Goal: Transaction & Acquisition: Obtain resource

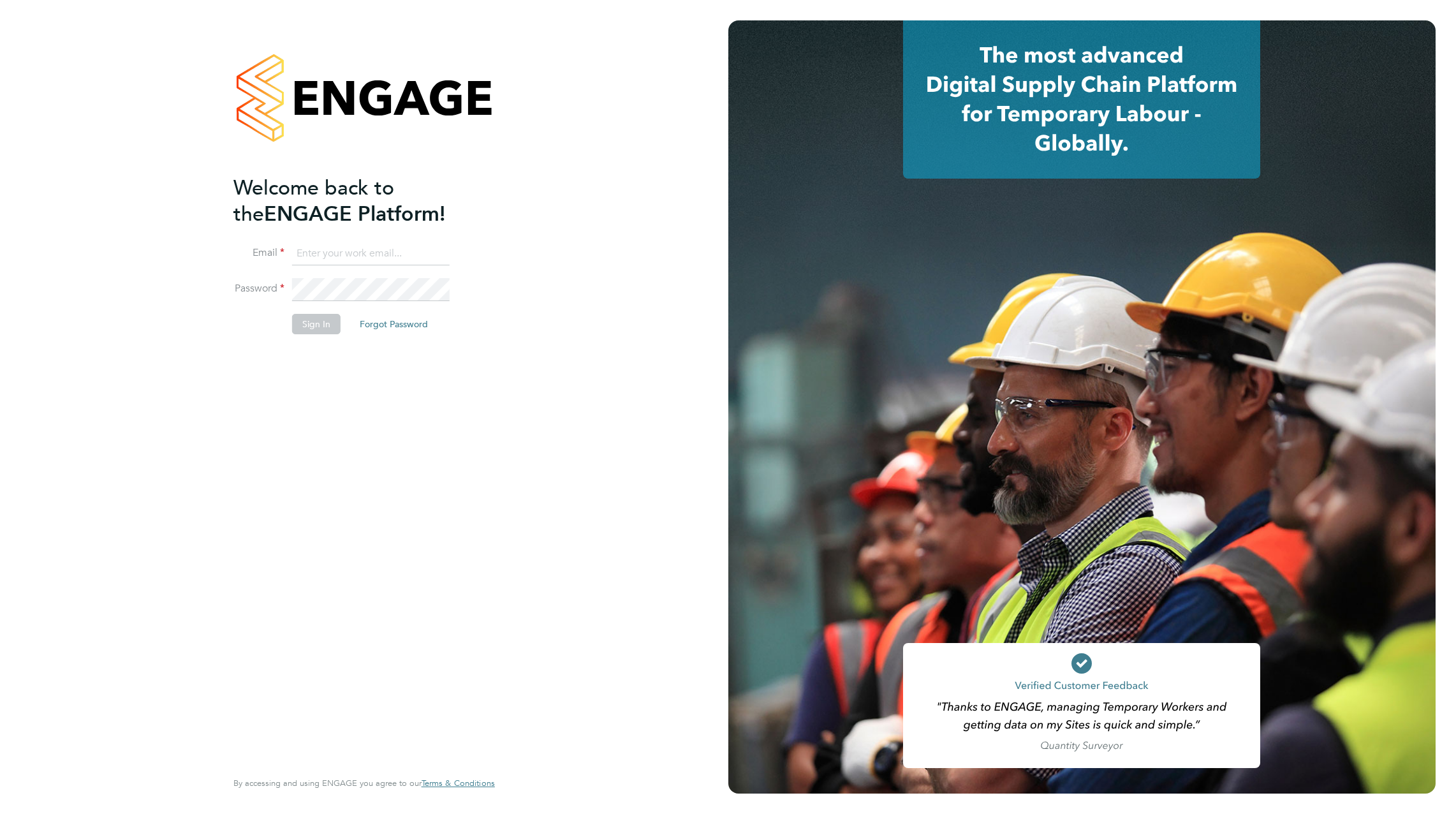
type input "rhys.williams@cpplc.com"
click at [311, 332] on button "Sign In" at bounding box center [316, 324] width 48 height 21
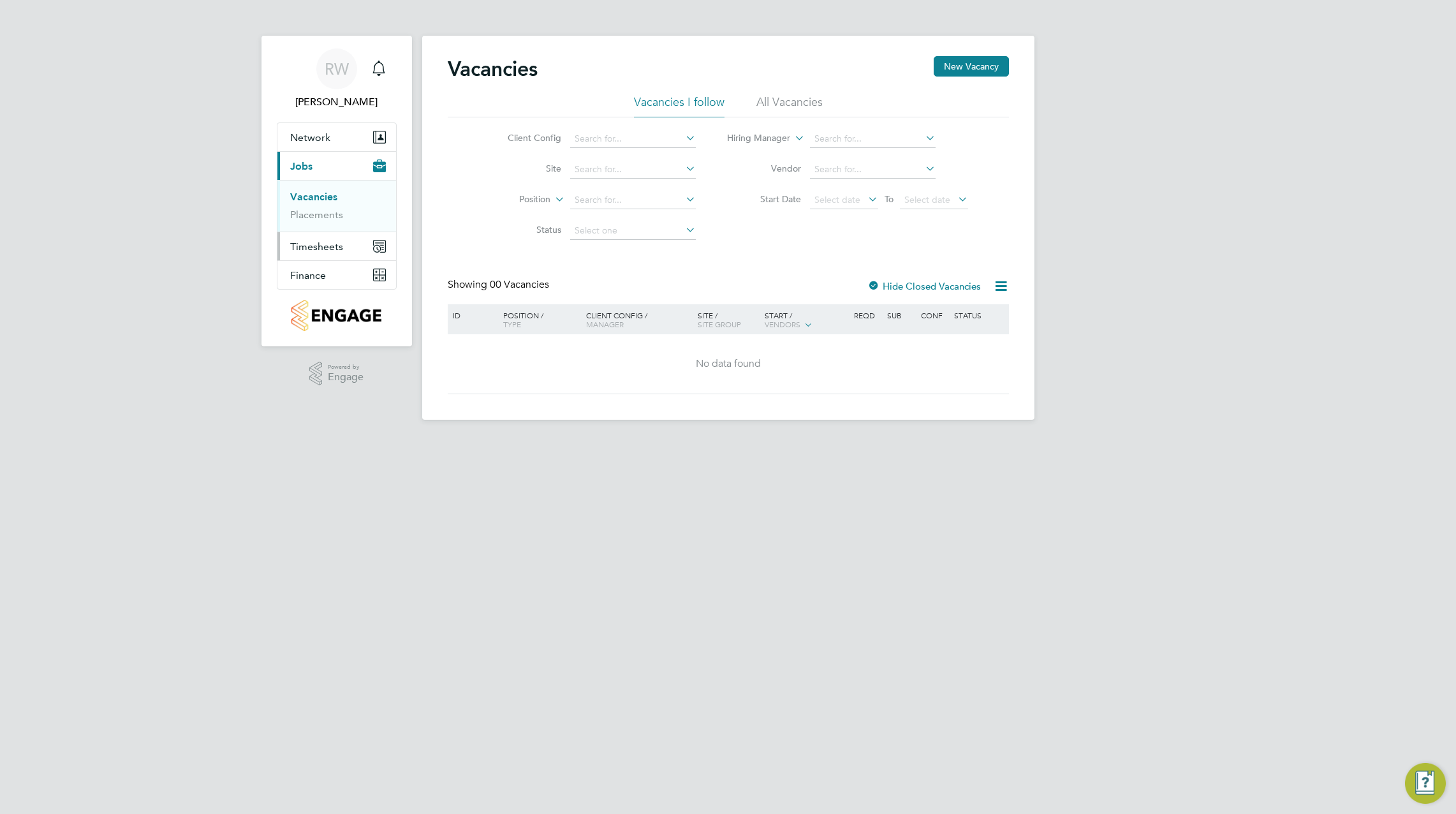
click at [324, 255] on button "Timesheets" at bounding box center [336, 246] width 118 height 28
click at [316, 269] on span "Finance" at bounding box center [308, 275] width 36 height 12
click at [313, 249] on link "Invoices & Credit Notes" at bounding box center [330, 261] width 79 height 25
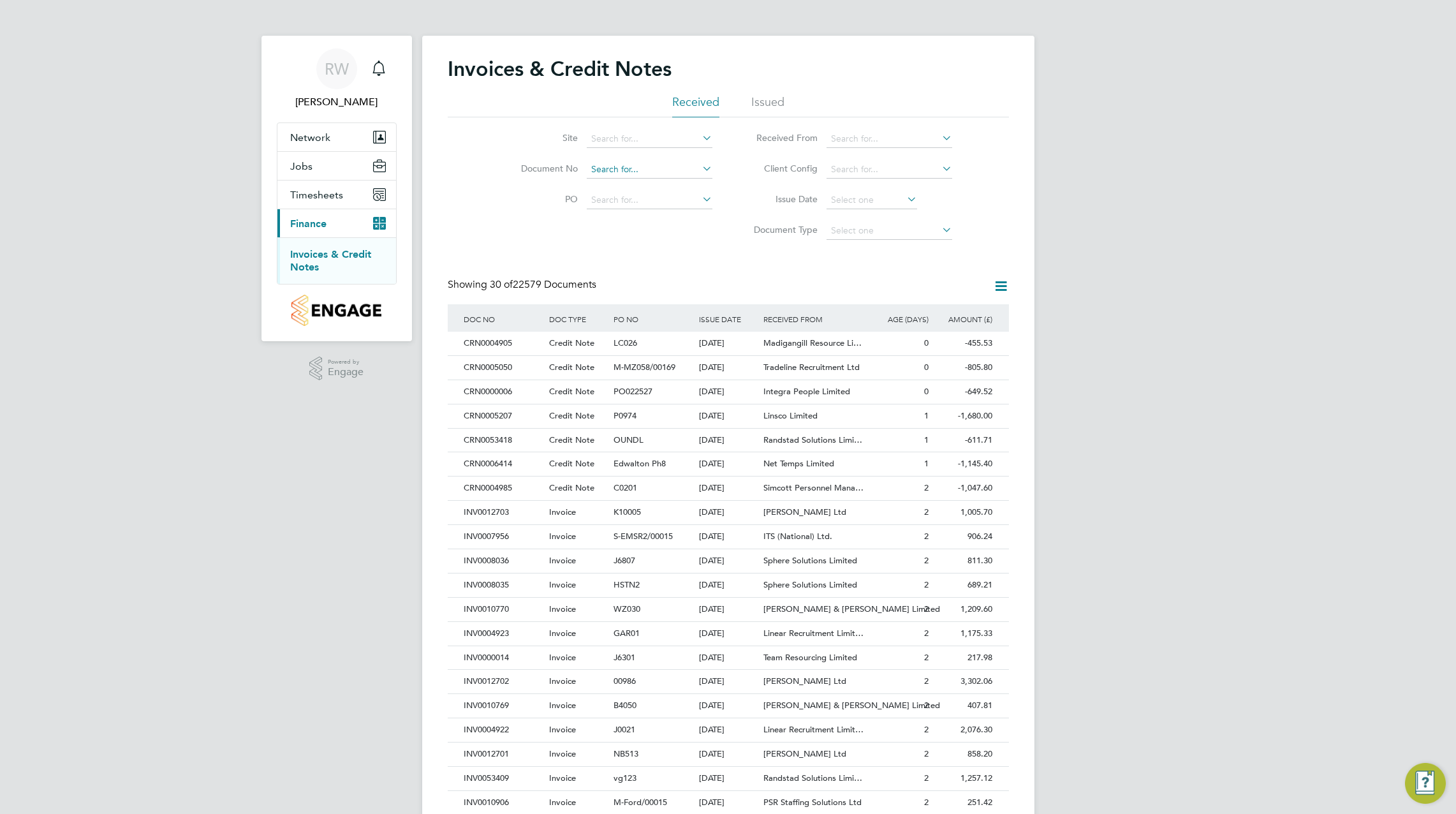
click at [617, 165] on input at bounding box center [650, 169] width 126 height 18
paste input "INV0004820"
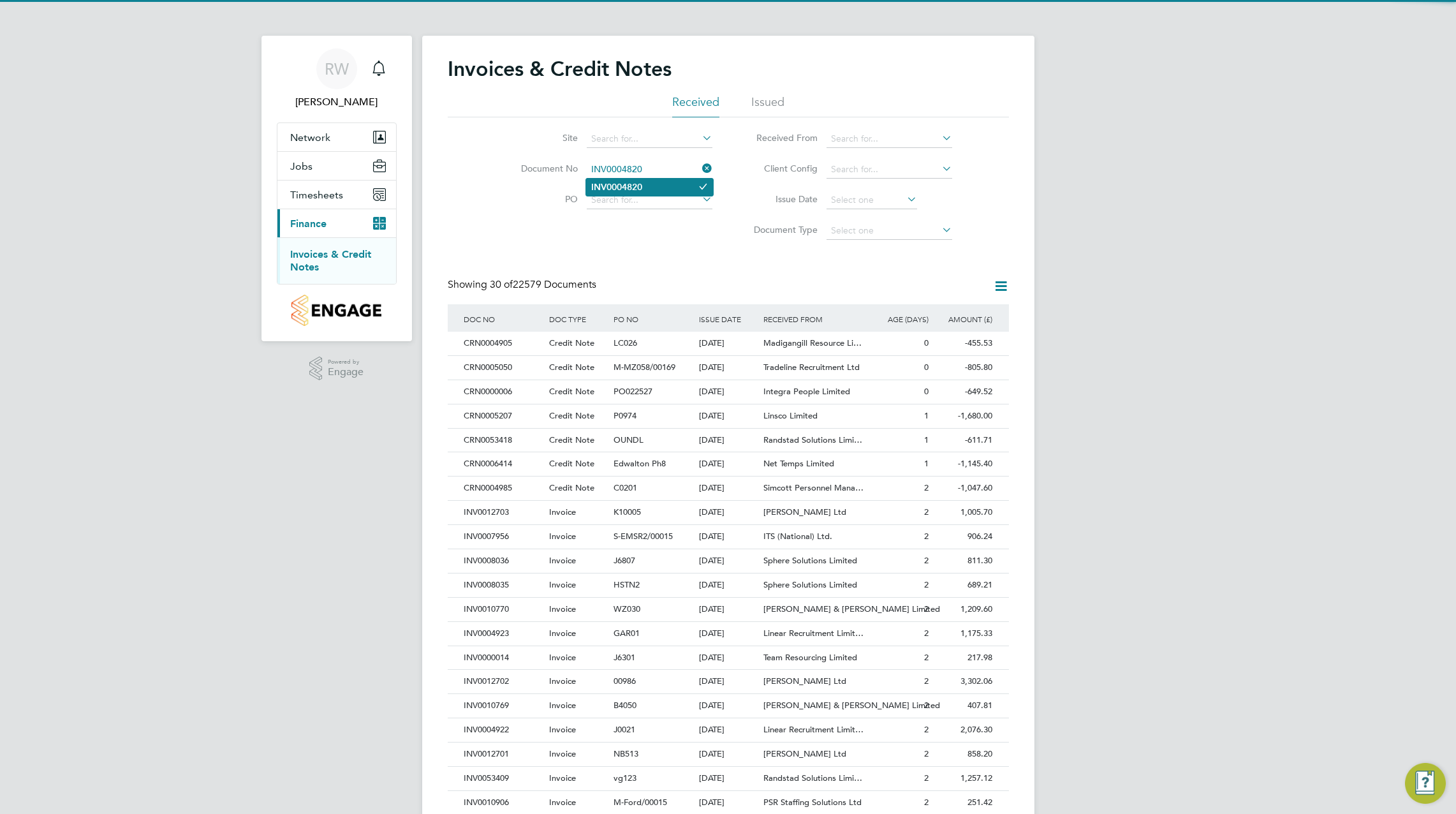
type input "INV0004820"
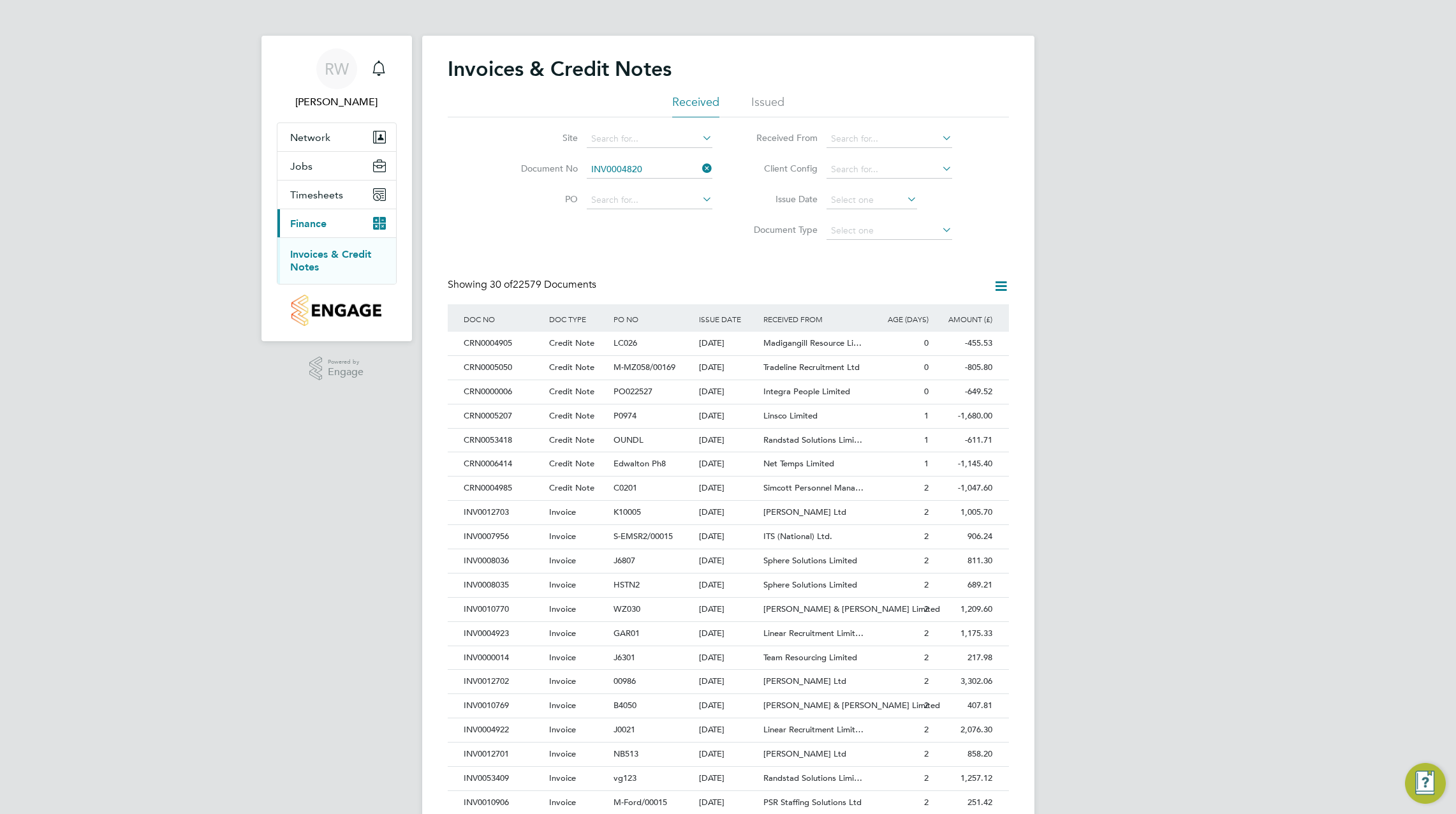
click at [620, 189] on b "INV0004820" at bounding box center [616, 187] width 51 height 11
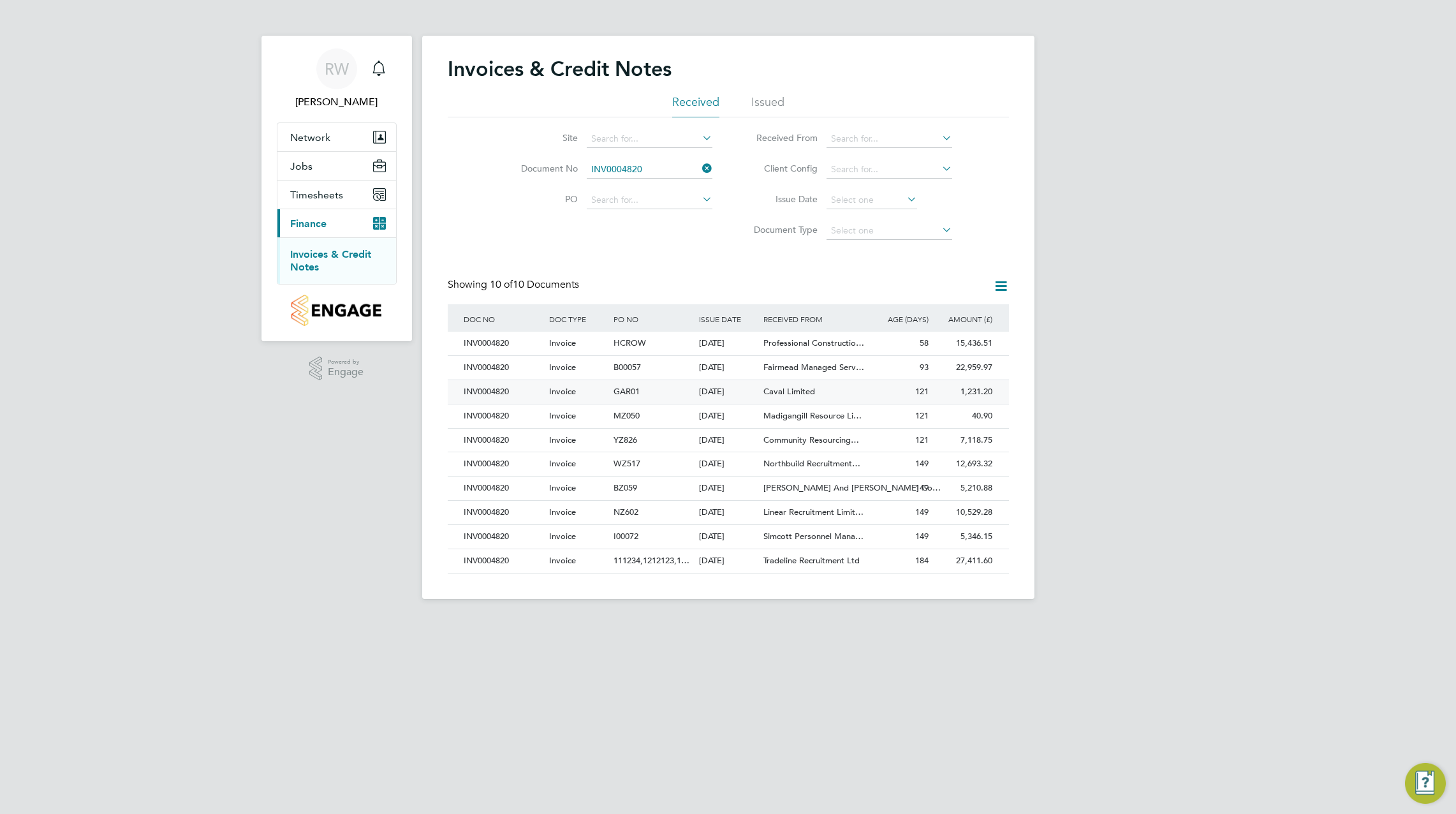
click at [701, 387] on div "05 May 2025" at bounding box center [727, 392] width 64 height 24
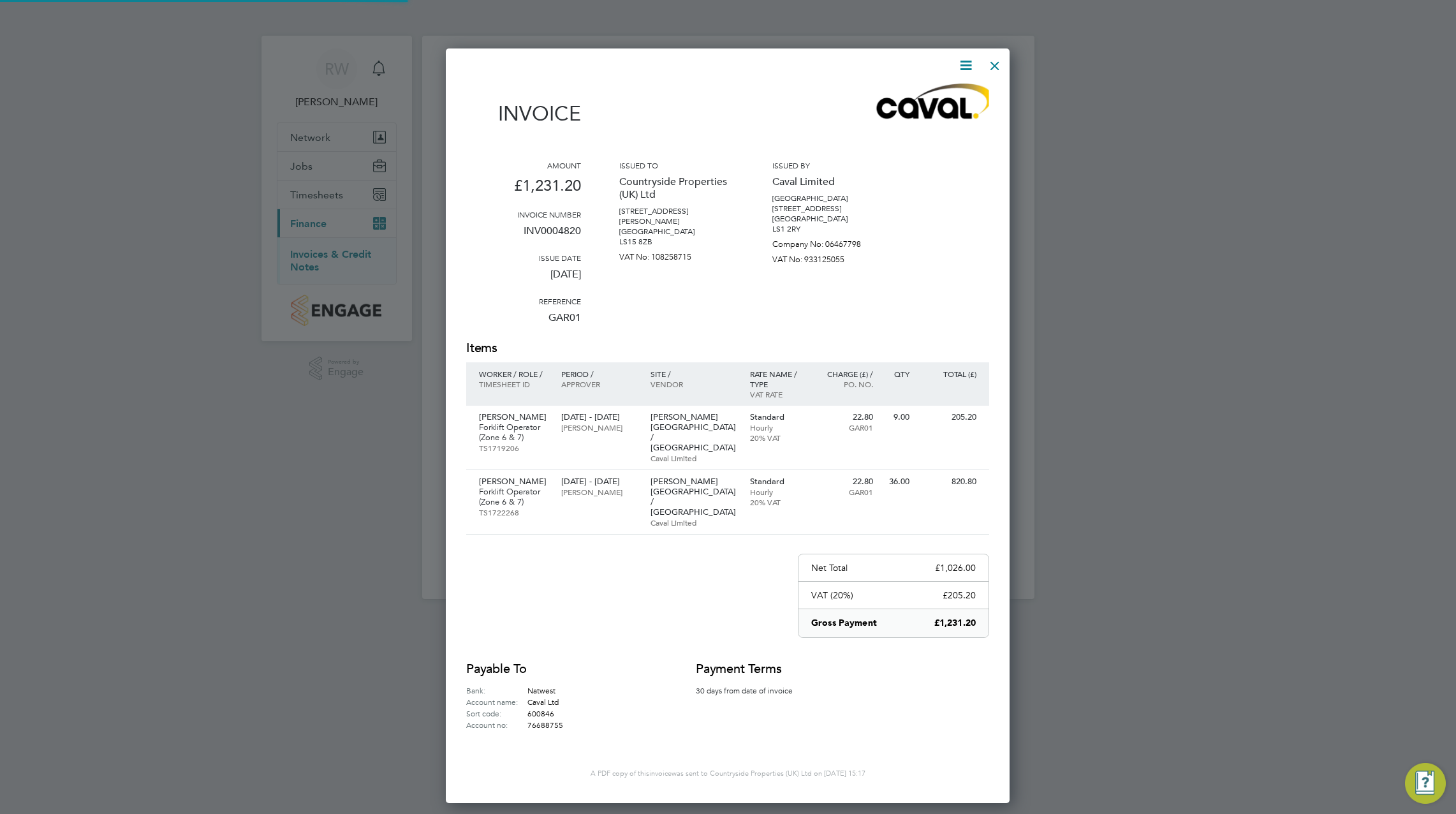
scroll to position [731, 565]
click at [1097, 212] on div at bounding box center [728, 407] width 1456 height 814
click at [997, 63] on div at bounding box center [995, 62] width 23 height 23
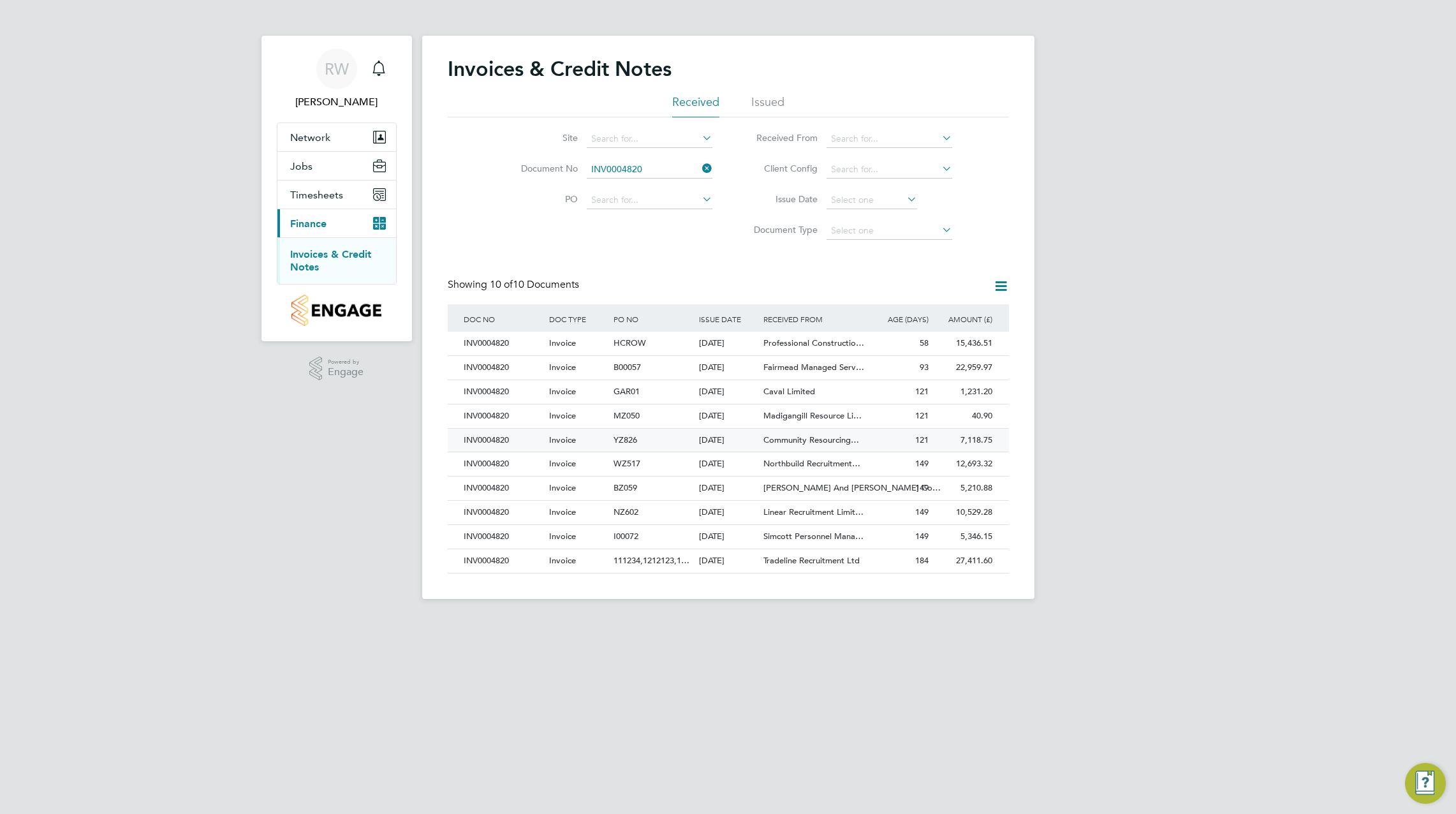
click at [653, 433] on div "YZ826" at bounding box center [653, 441] width 85 height 24
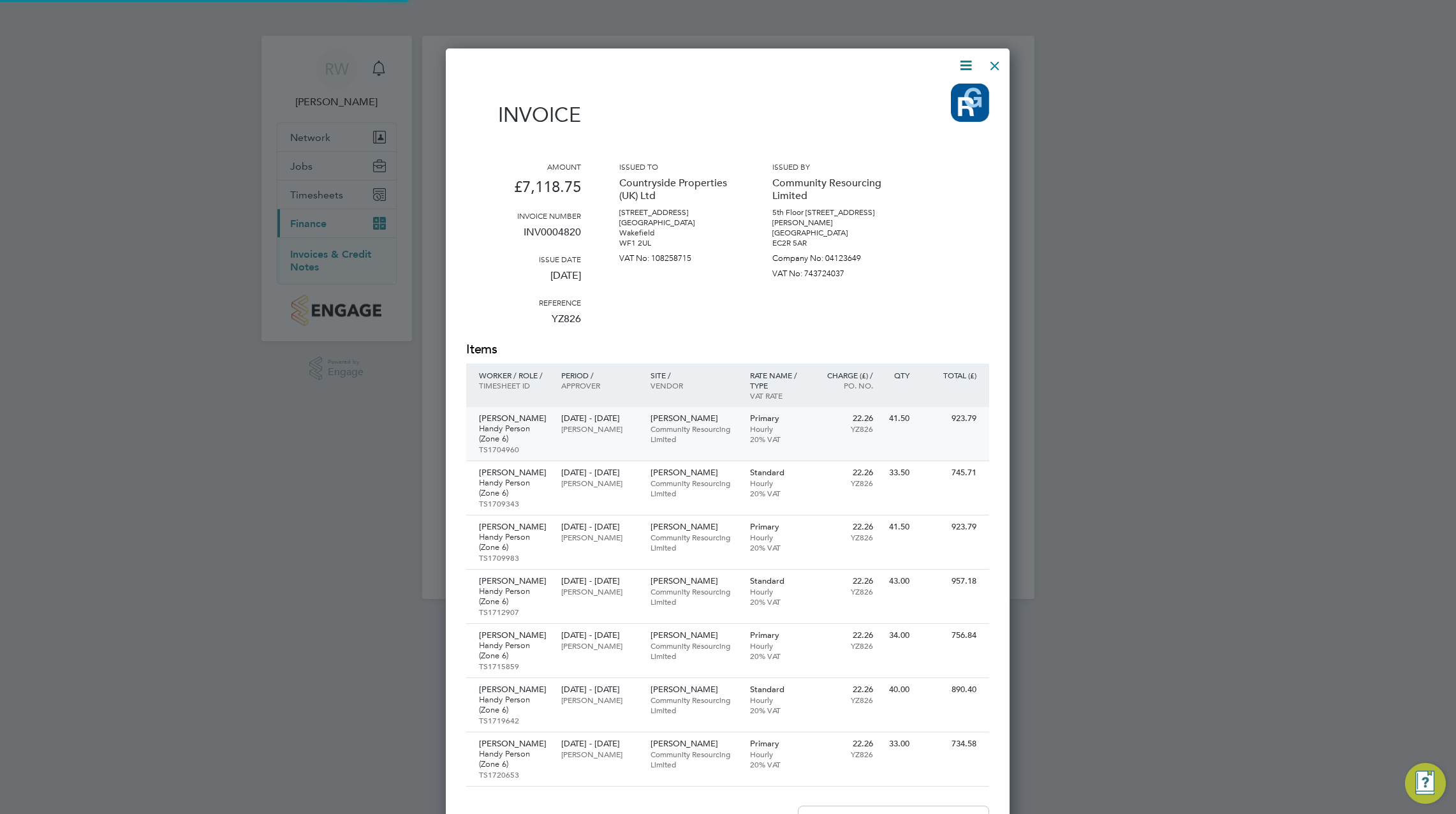
scroll to position [1004, 565]
click at [662, 248] on p "VAT No: 108258715" at bounding box center [676, 255] width 114 height 15
drag, startPoint x: 665, startPoint y: 240, endPoint x: 596, endPoint y: 208, distance: 76.1
click at [596, 208] on div "Amount £7,118.75 Invoice number INV0004820 Issue date 05 May 2025 Reference YZ8…" at bounding box center [727, 251] width 523 height 179
click at [997, 56] on div at bounding box center [995, 62] width 23 height 23
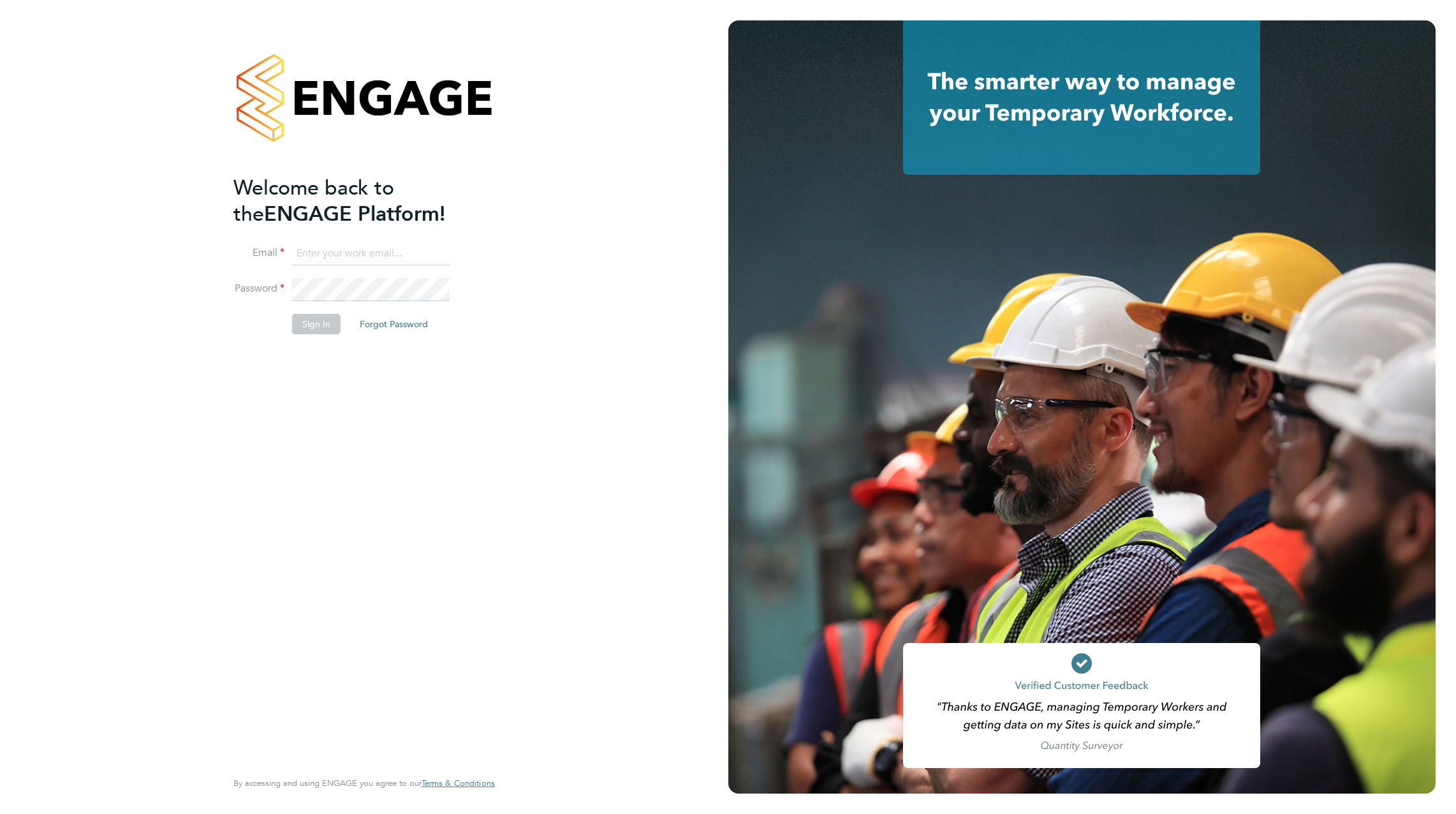
type input "rhys.williams@cpplc.com"
click at [308, 320] on button "Sign In" at bounding box center [316, 324] width 48 height 21
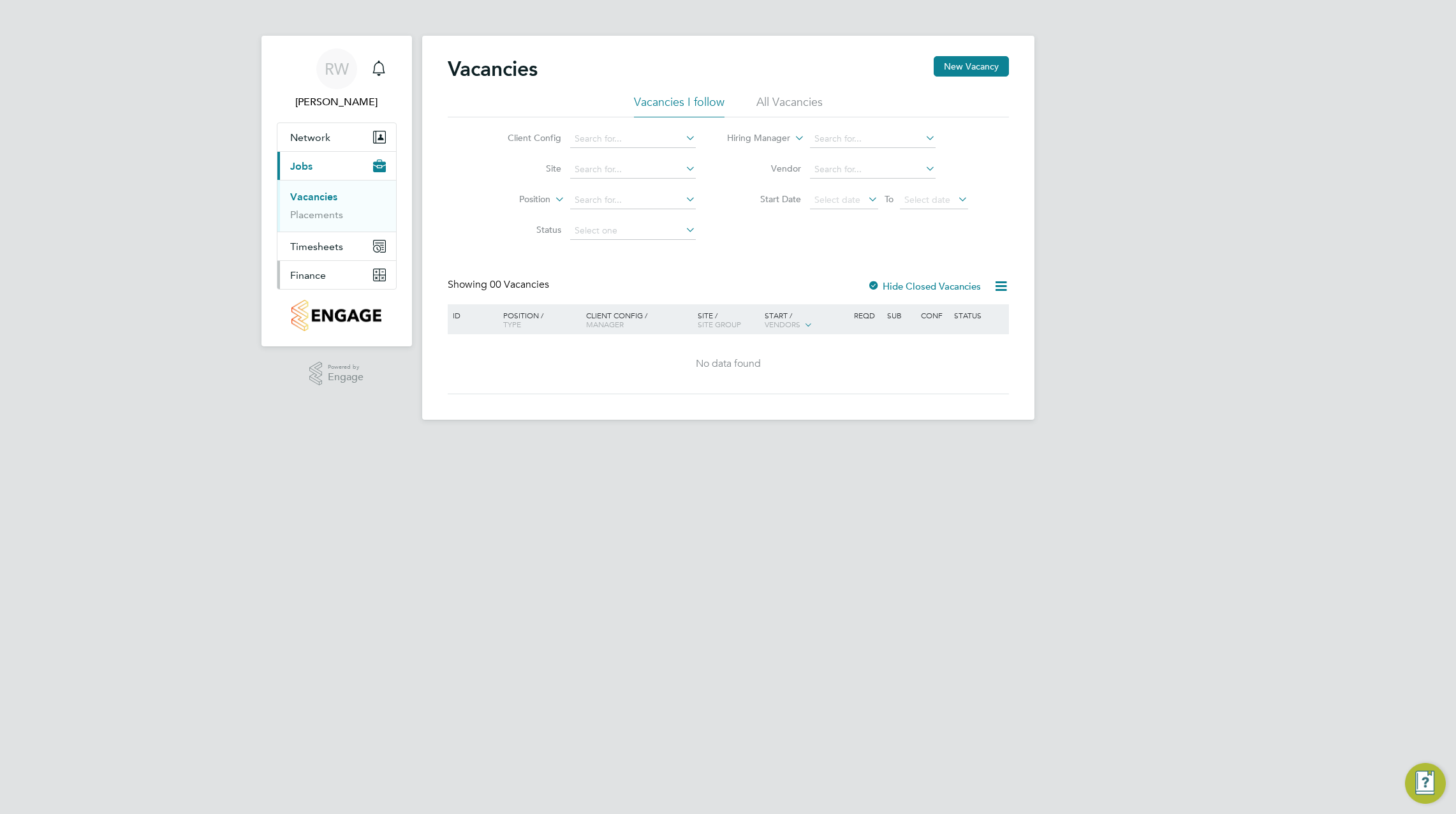
click at [317, 271] on span "Finance" at bounding box center [308, 275] width 36 height 12
click at [326, 253] on link "Invoices & Credit Notes" at bounding box center [330, 261] width 79 height 25
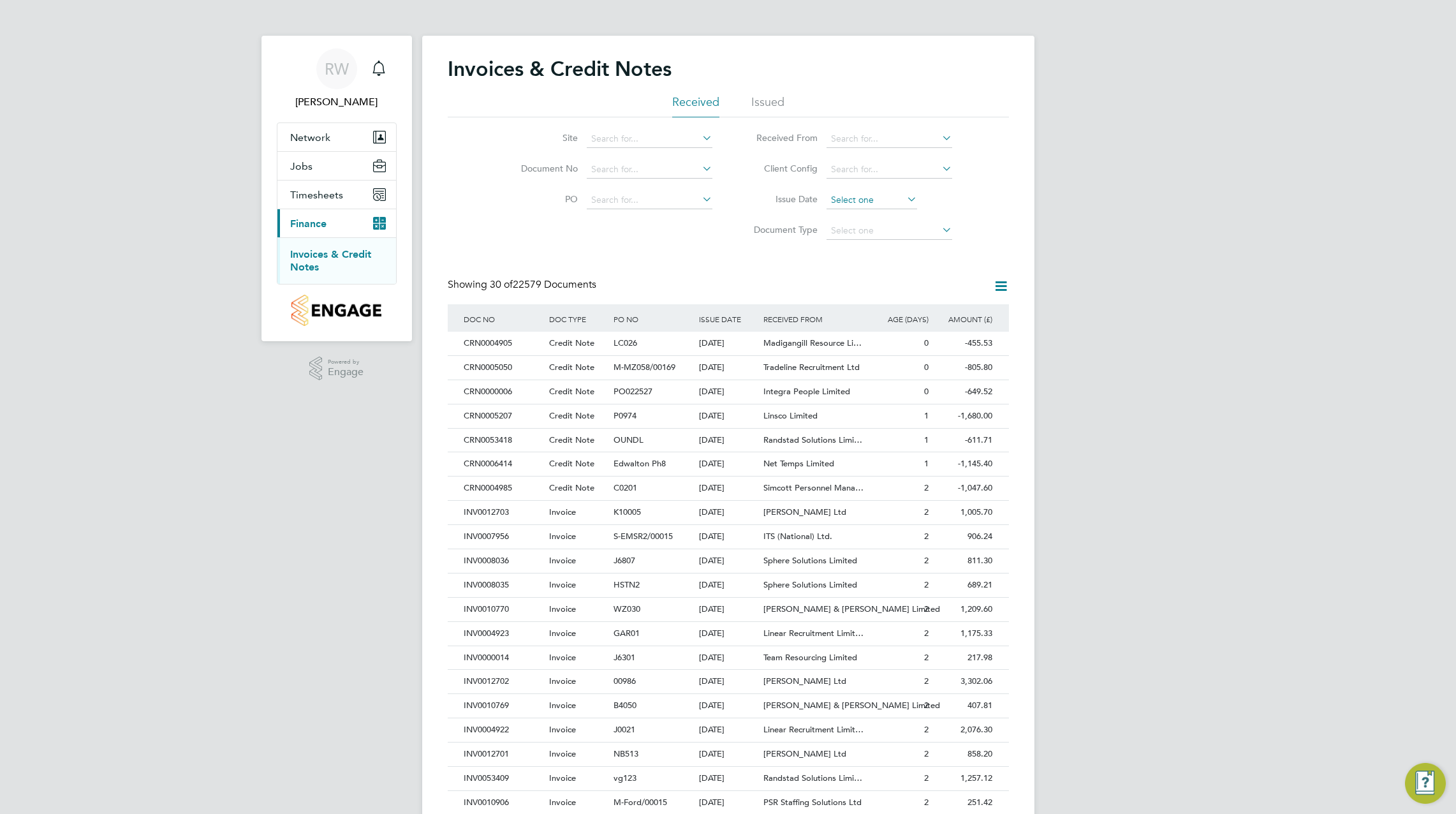
click at [837, 191] on input at bounding box center [872, 200] width 91 height 18
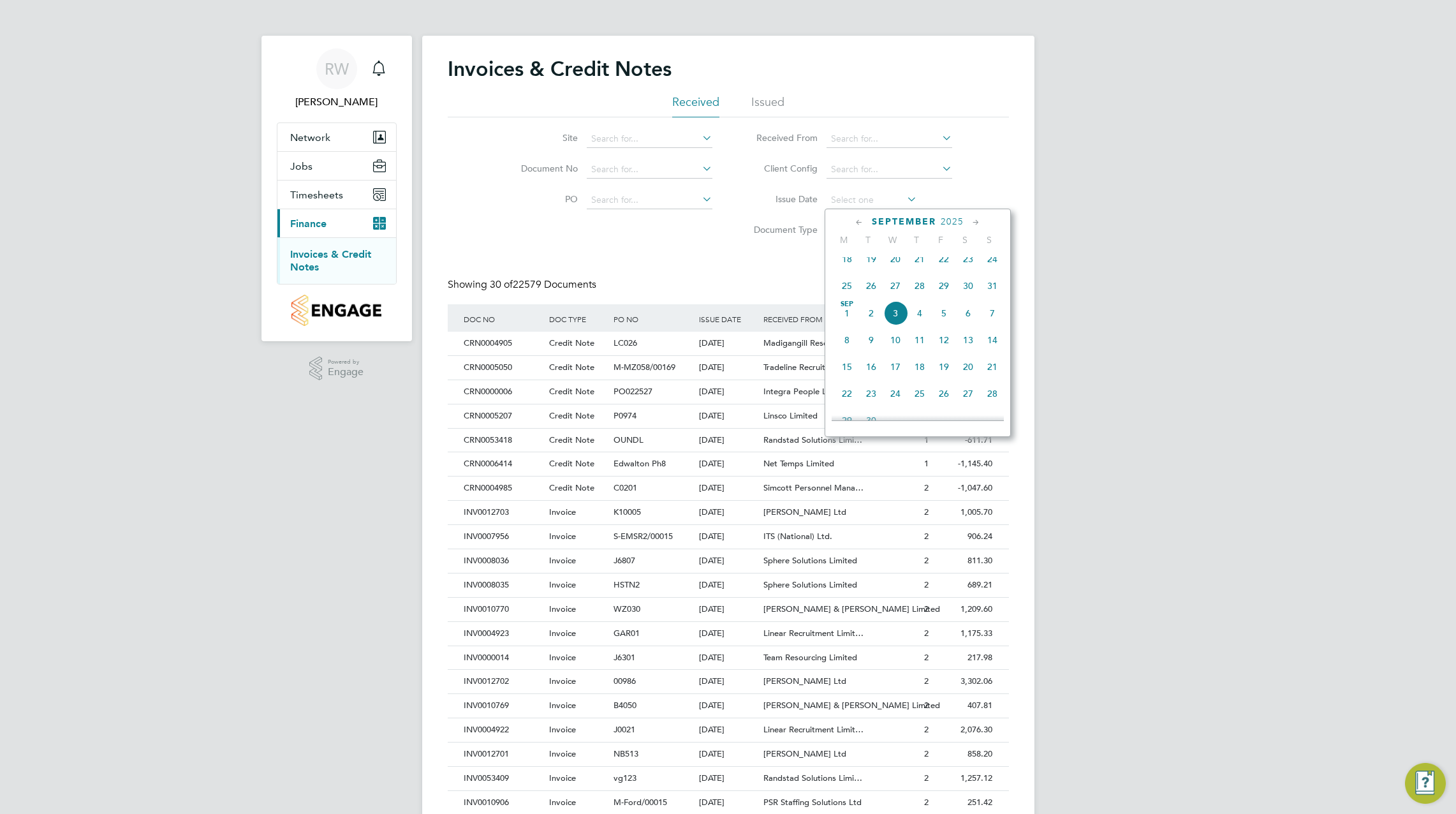
click at [849, 320] on span "[DATE]" at bounding box center [846, 313] width 24 height 24
type input "[DATE]"
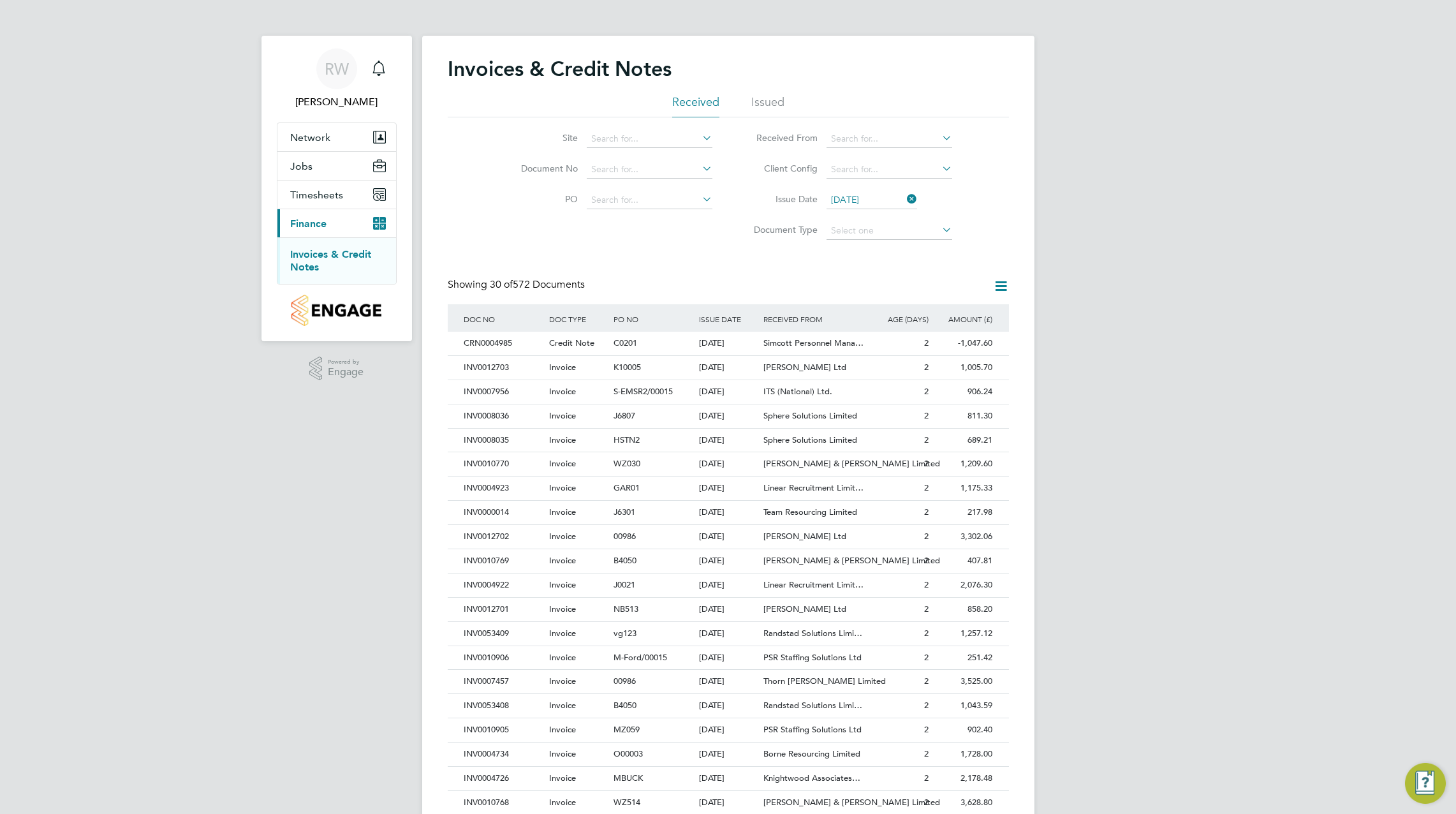
click at [700, 134] on icon at bounding box center [700, 138] width 0 height 18
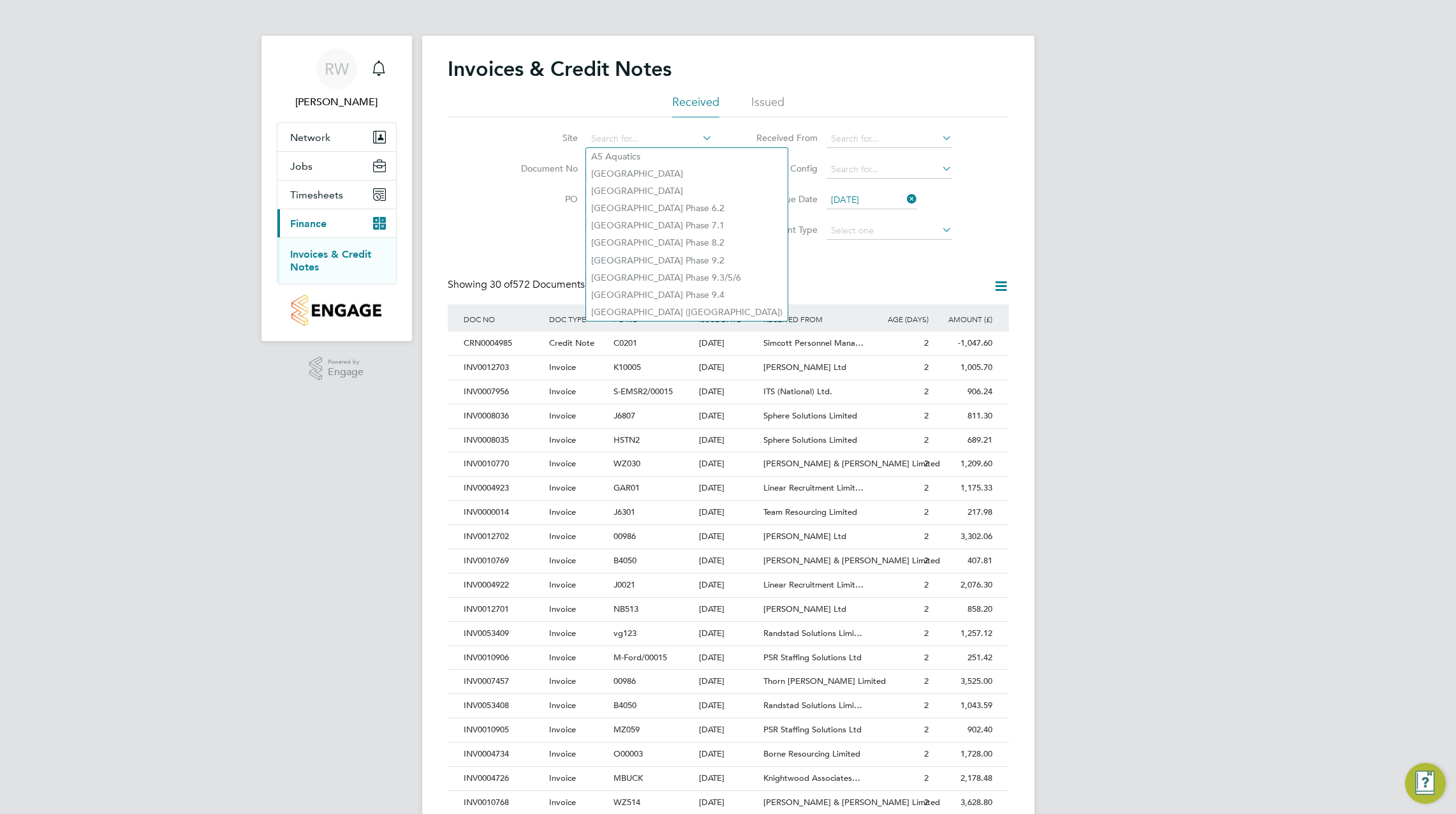
click at [999, 288] on icon at bounding box center [1001, 286] width 16 height 16
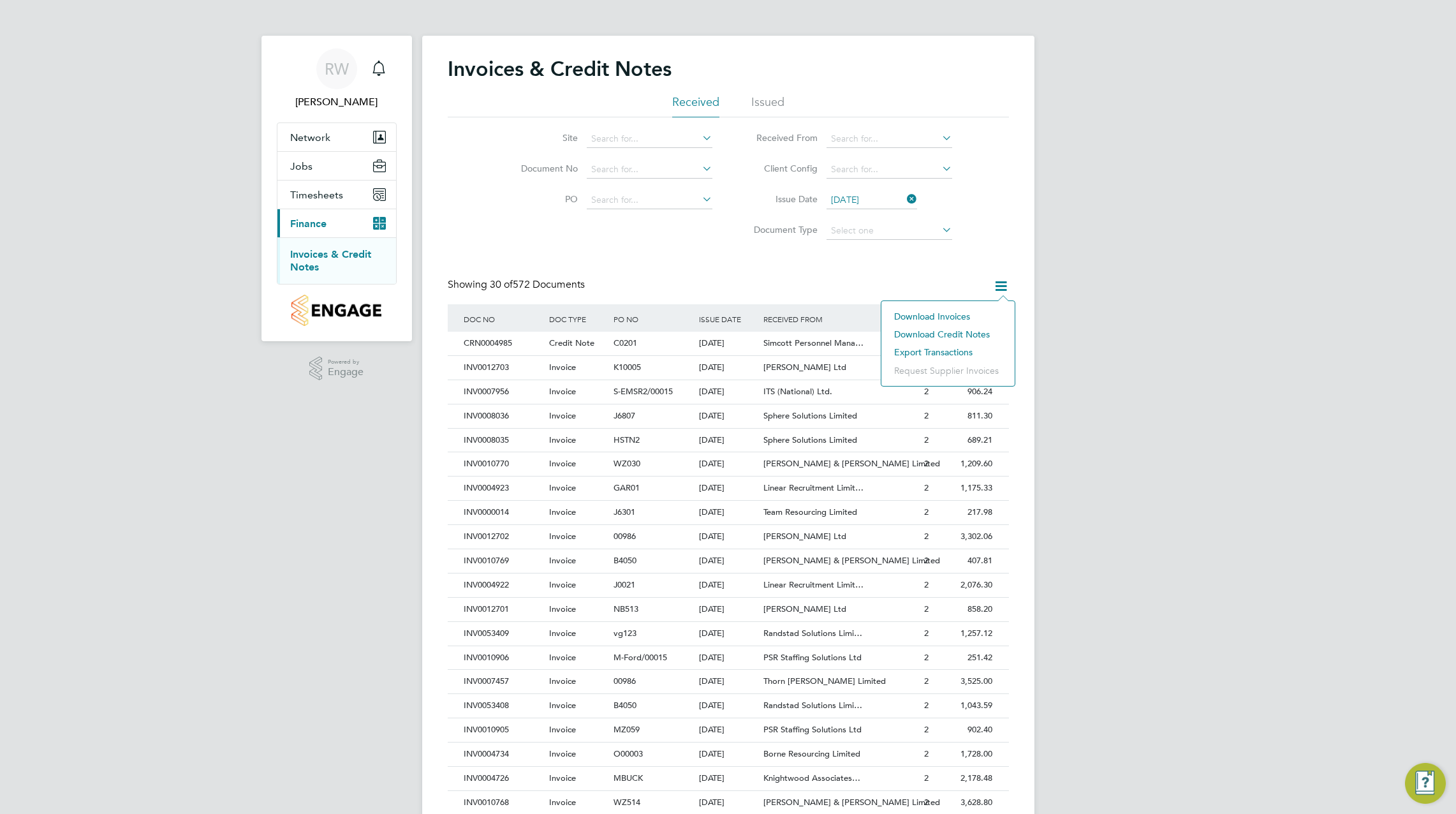
click at [956, 314] on li "Download invoices" at bounding box center [948, 316] width 120 height 18
